Goal: Task Accomplishment & Management: Use online tool/utility

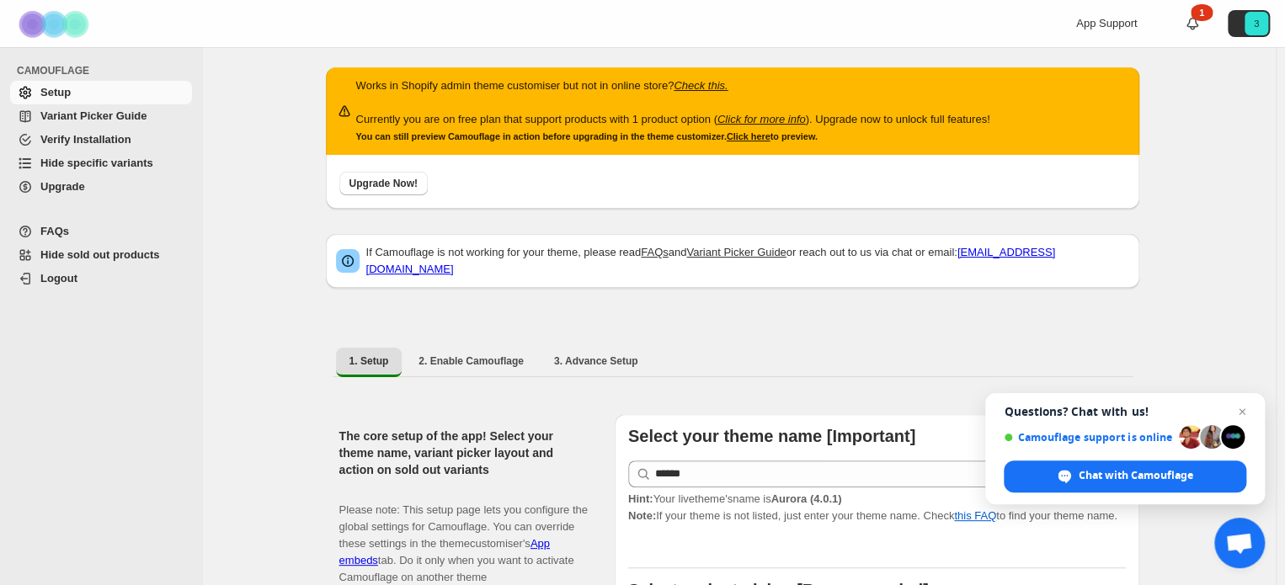
click at [465, 366] on ul "1. Setup 2. Enable Camouflage 3. Advance Setup More views" at bounding box center [733, 362] width 800 height 30
click at [469, 356] on span "2. Enable Camouflage" at bounding box center [470, 360] width 105 height 13
select select "**********"
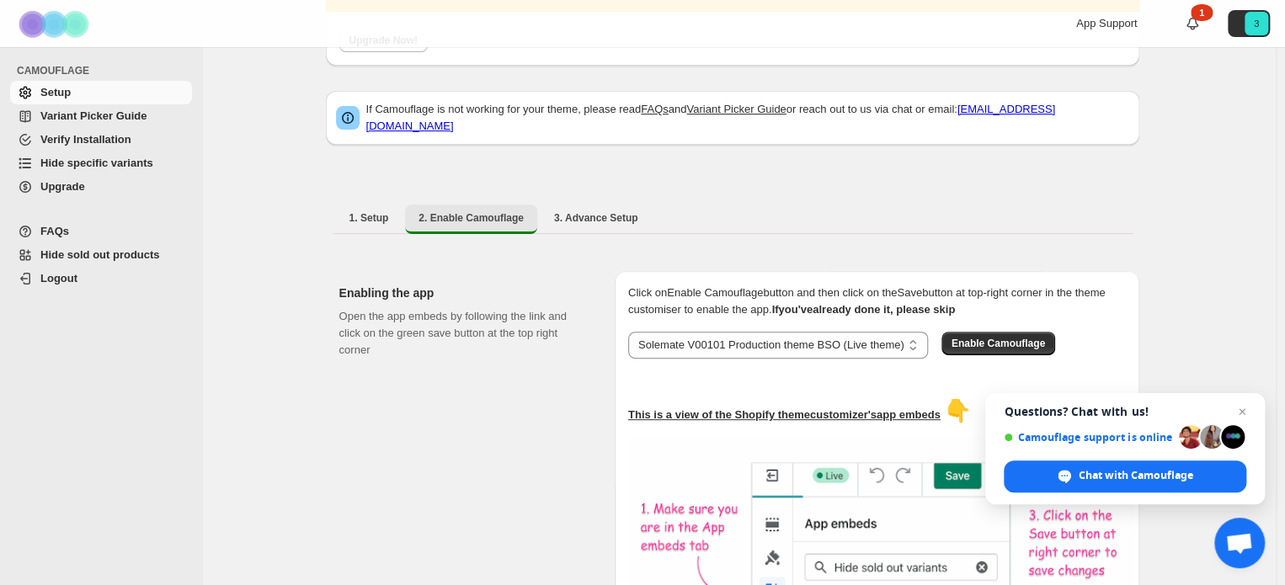
scroll to position [337, 0]
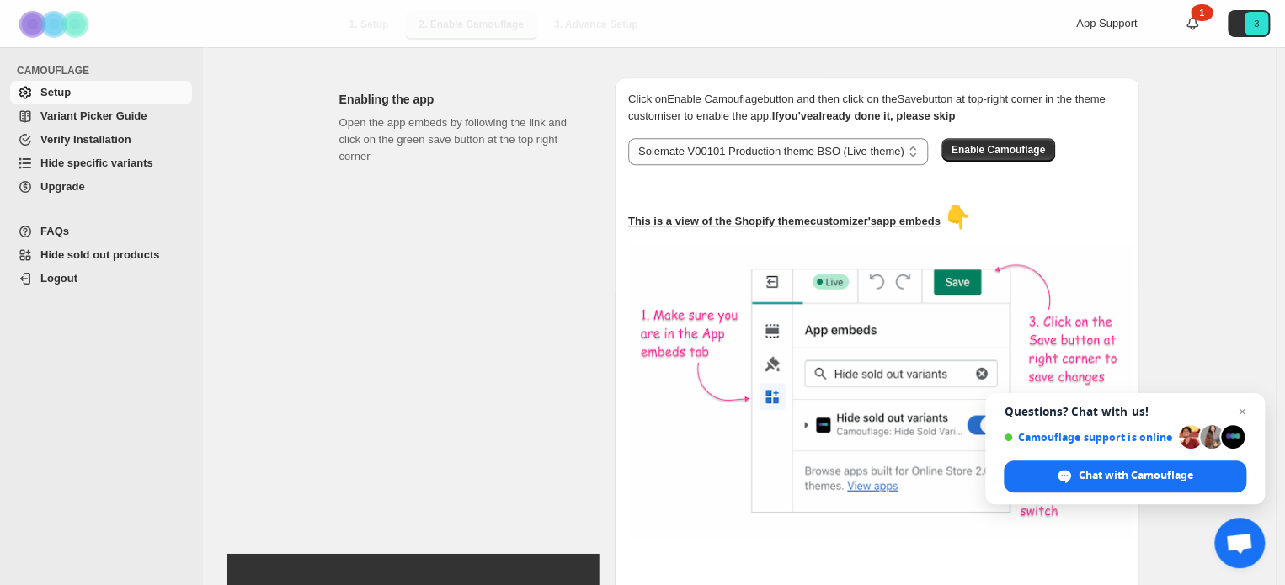
click at [414, 237] on div "Open the app embeds by following the link and click on the green save button at…" at bounding box center [463, 415] width 248 height 601
click at [433, 218] on div "Open the app embeds by following the link and click on the green save button at…" at bounding box center [463, 415] width 248 height 601
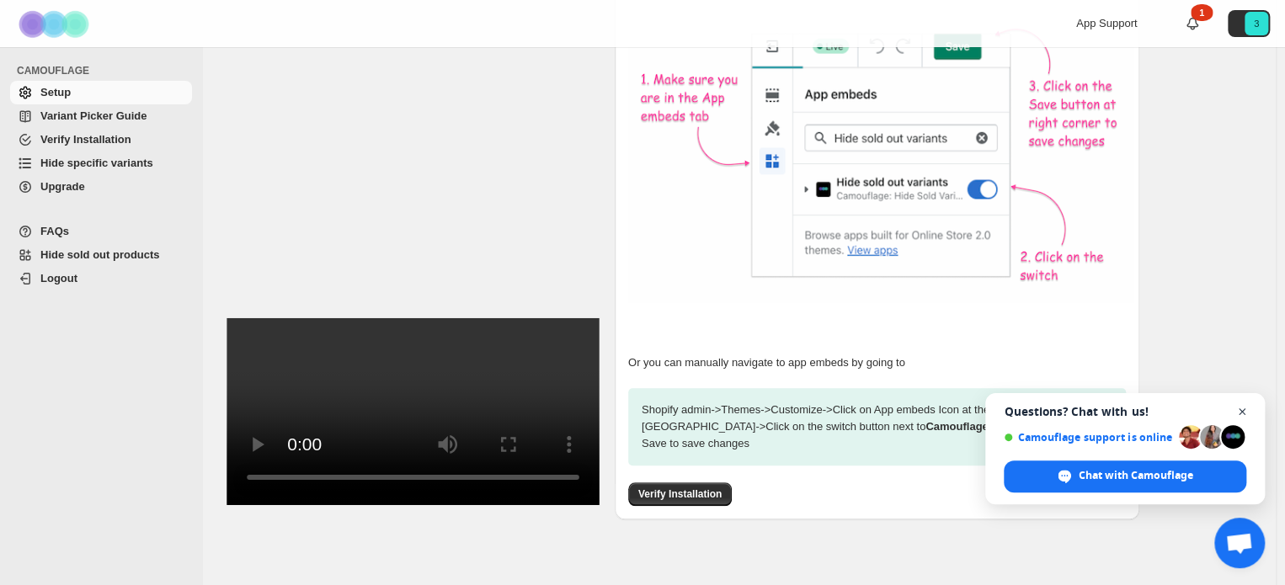
click at [1242, 411] on span "Close chat" at bounding box center [1242, 412] width 21 height 21
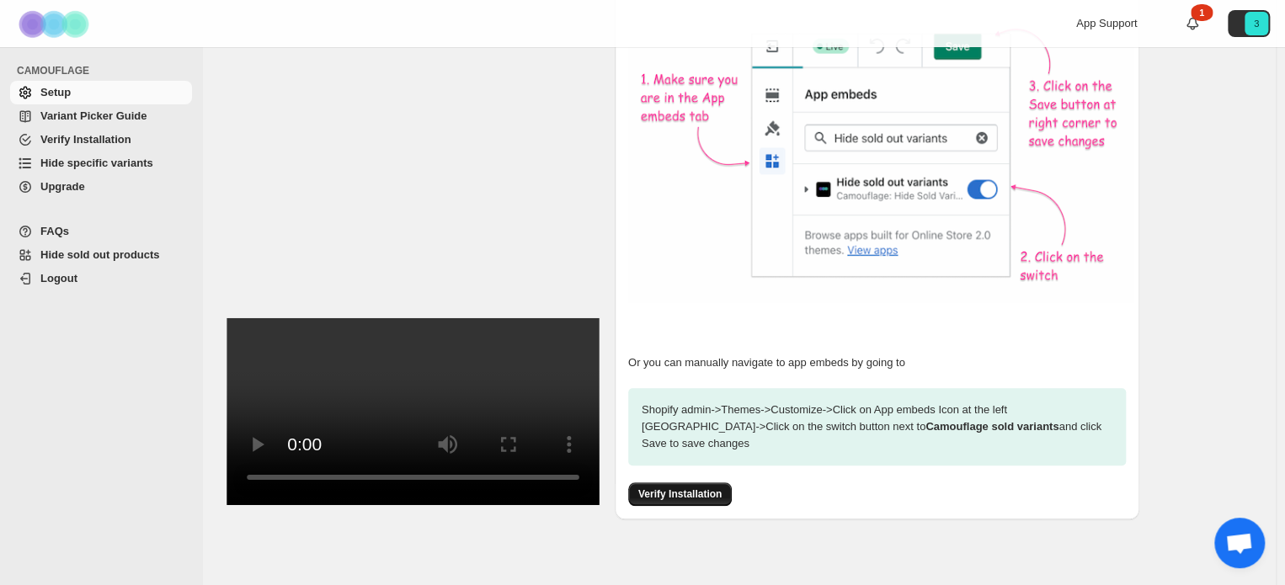
click at [702, 488] on span "Verify Installation" at bounding box center [679, 494] width 83 height 13
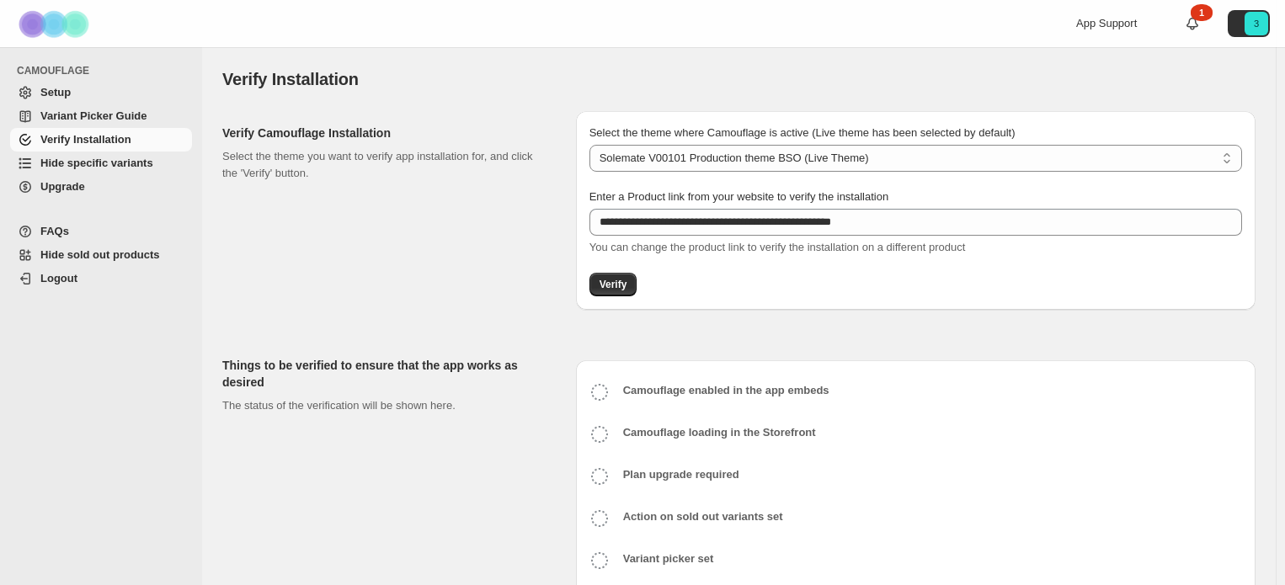
select select "**********"
click at [623, 277] on button "Verify" at bounding box center [613, 285] width 48 height 24
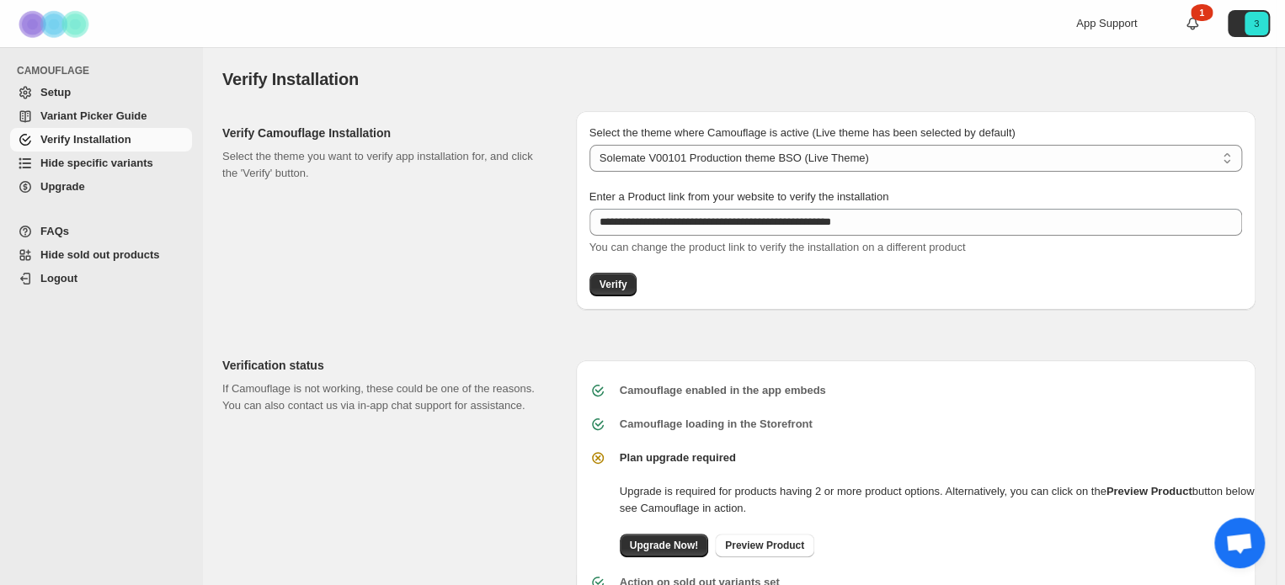
click at [94, 107] on link "Variant Picker Guide" at bounding box center [101, 116] width 182 height 24
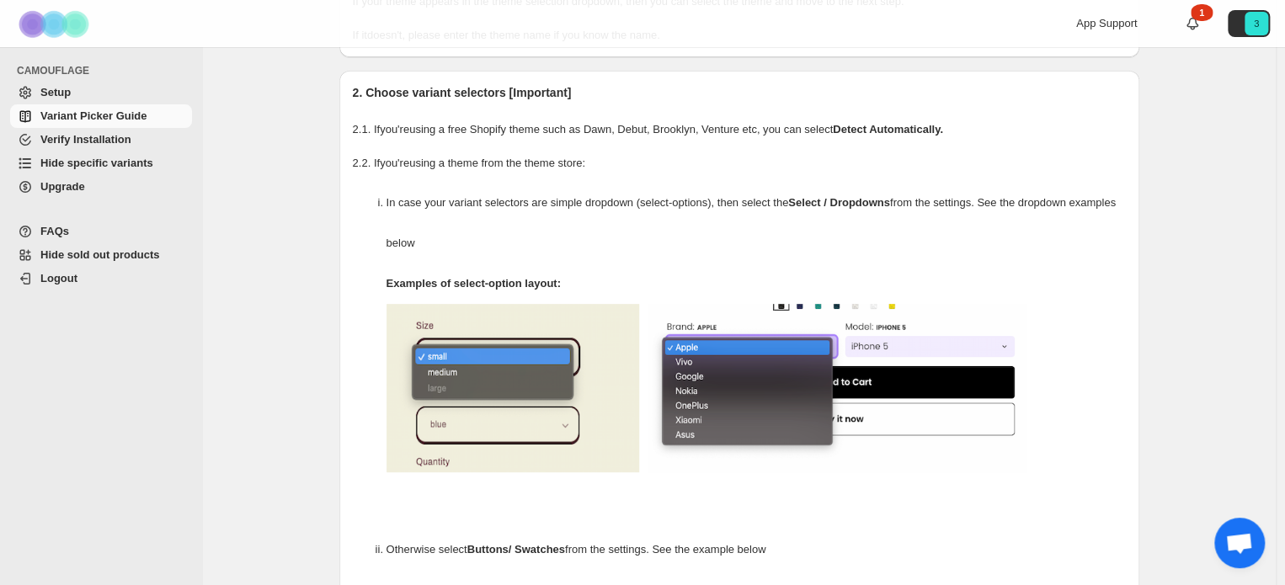
scroll to position [168, 0]
click at [77, 93] on span "Setup" at bounding box center [114, 92] width 148 height 17
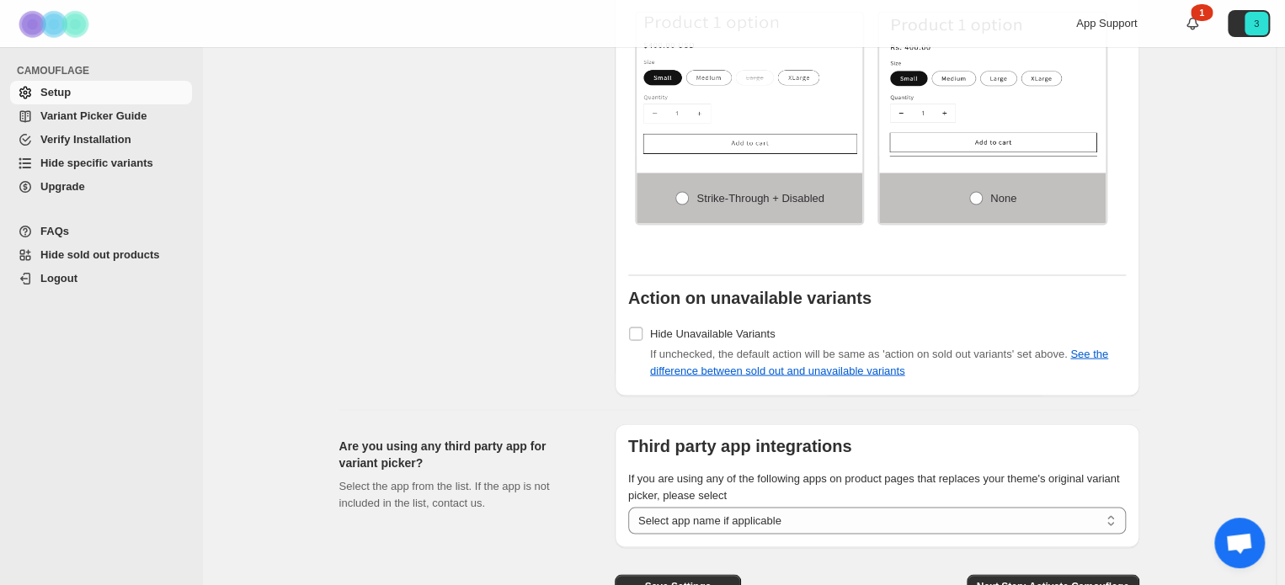
scroll to position [1414, 0]
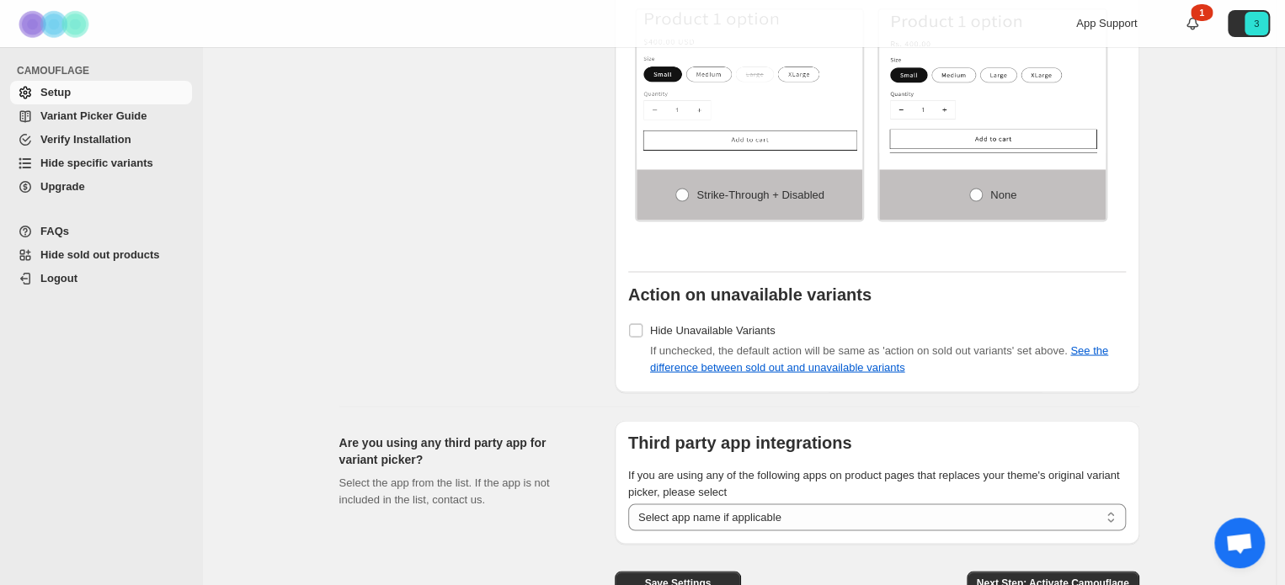
click at [130, 258] on span "Hide sold out products" at bounding box center [100, 254] width 120 height 13
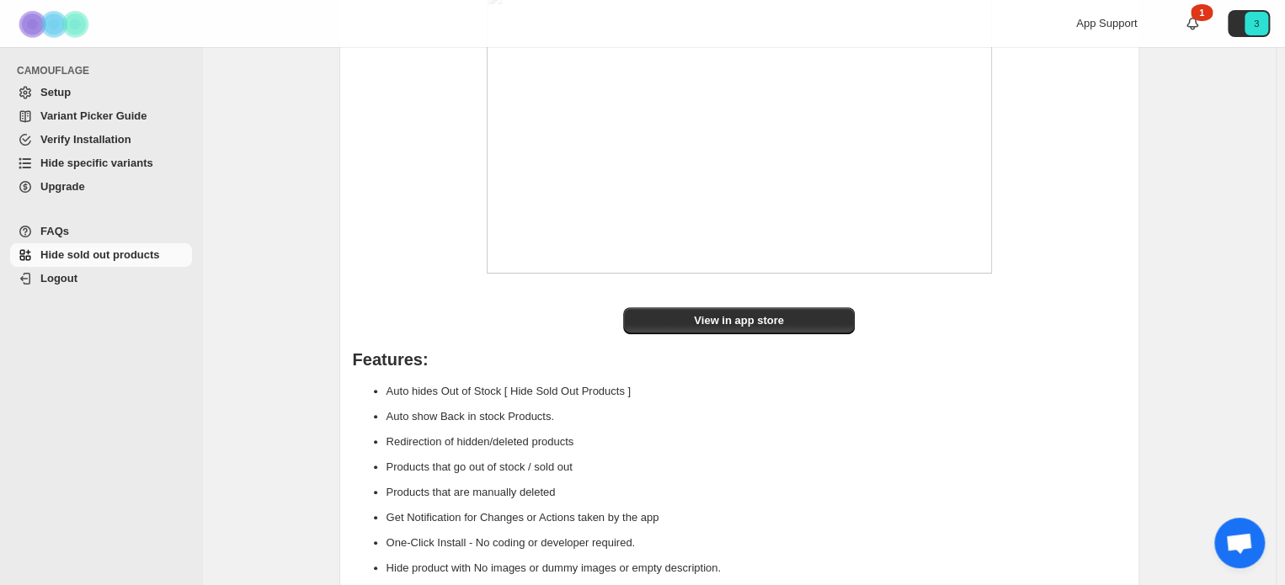
scroll to position [168, 0]
